Goal: Navigation & Orientation: Find specific page/section

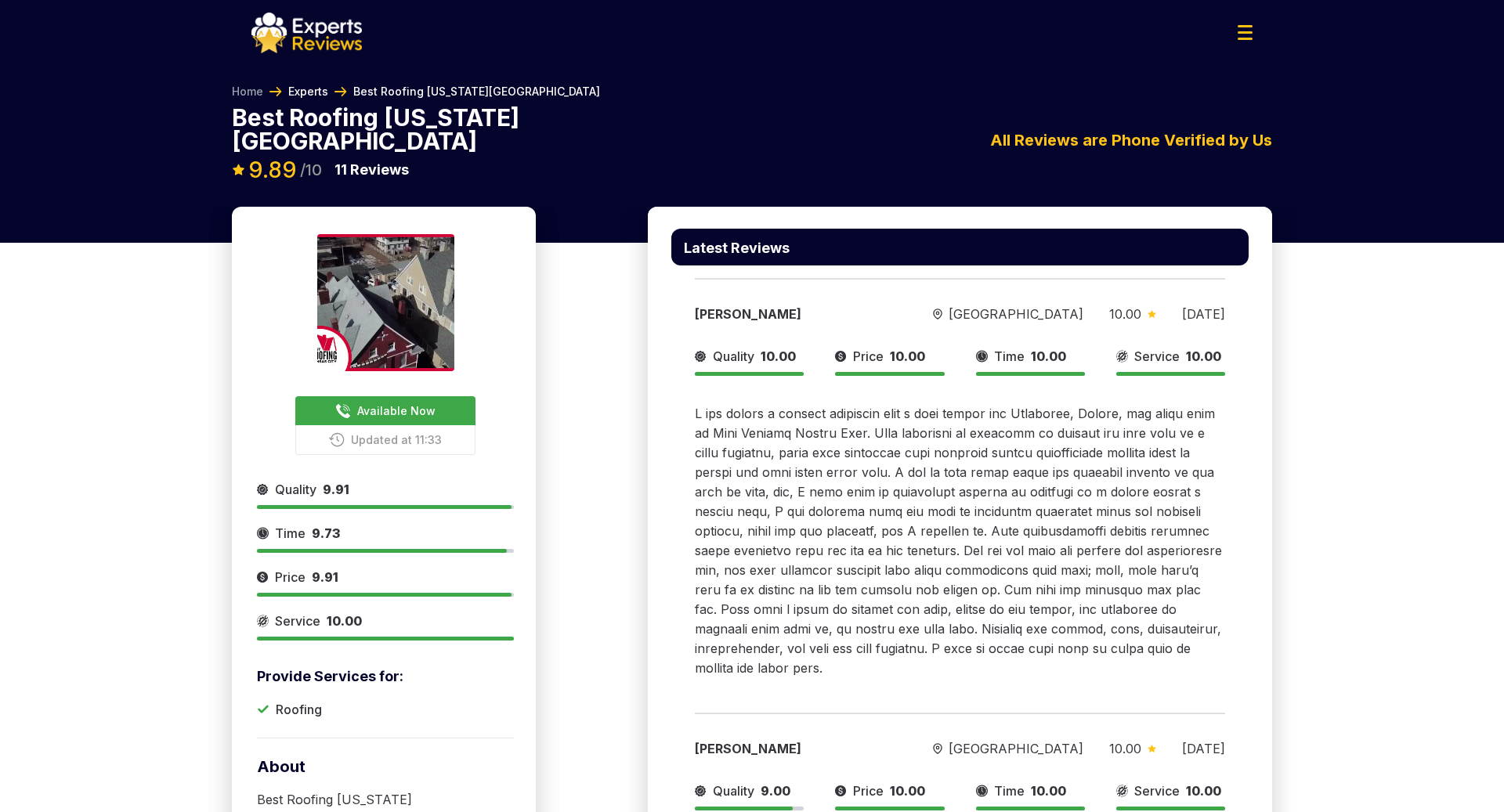
click at [310, 90] on link "Experts" at bounding box center [308, 91] width 40 height 16
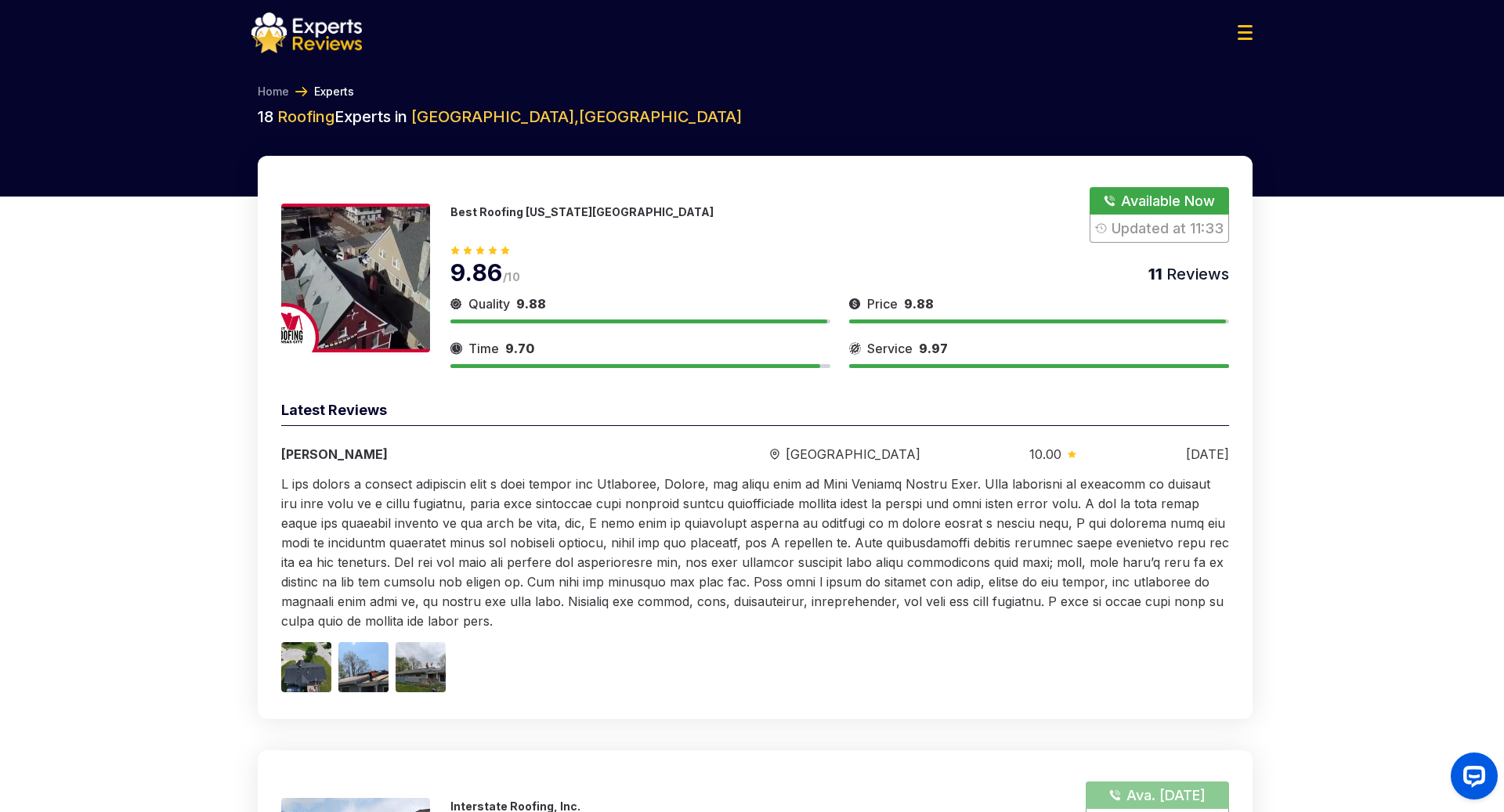
click at [505, 205] on p "Best Roofing [US_STATE][GEOGRAPHIC_DATA]" at bounding box center [582, 211] width 263 height 13
